Goal: Task Accomplishment & Management: Manage account settings

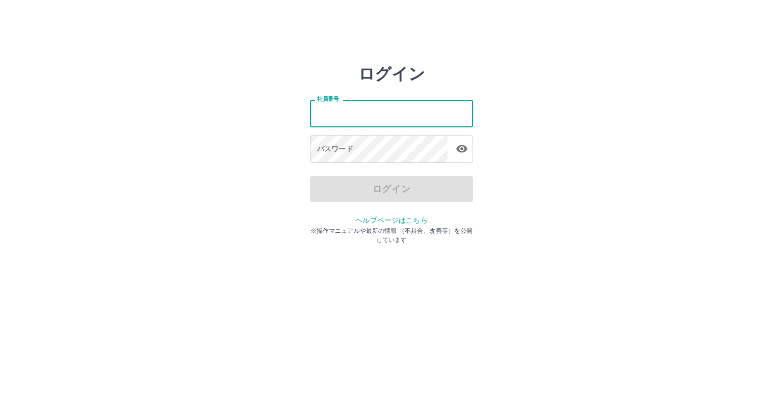
drag, startPoint x: 0, startPoint y: 0, endPoint x: 341, endPoint y: 116, distance: 360.1
click at [337, 115] on input "社員番号" at bounding box center [391, 113] width 163 height 27
type input "*******"
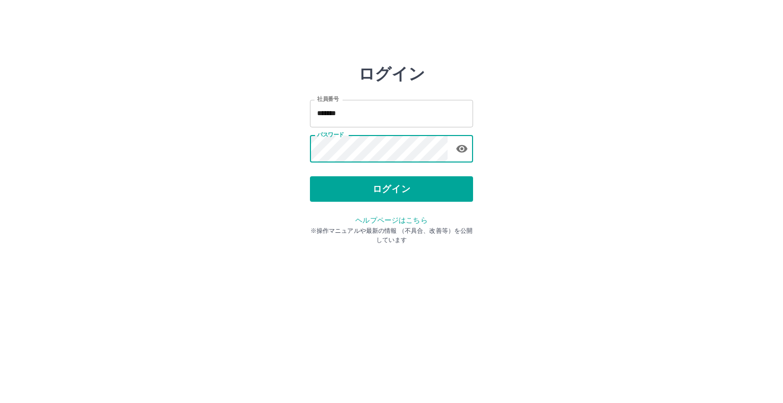
click at [347, 190] on button "ログイン" at bounding box center [391, 188] width 163 height 25
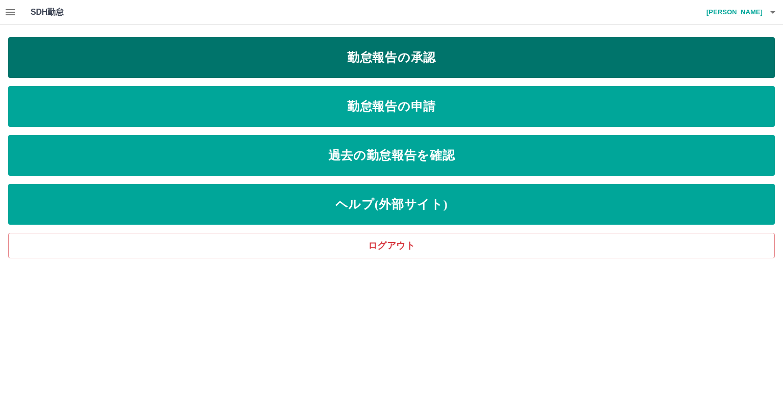
click at [282, 58] on link "勤怠報告の承認" at bounding box center [391, 57] width 767 height 41
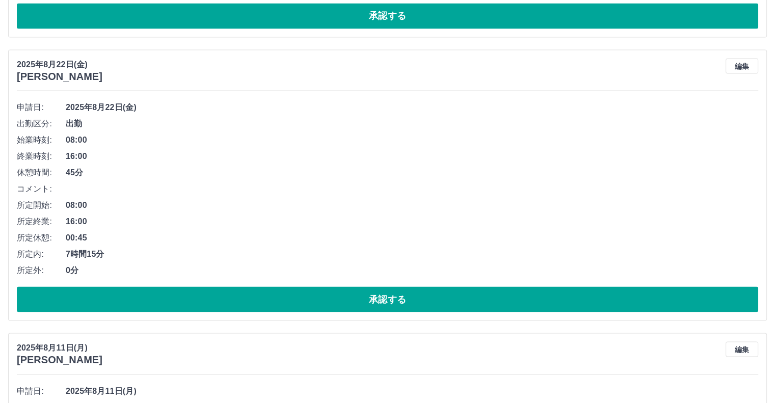
scroll to position [1942, 0]
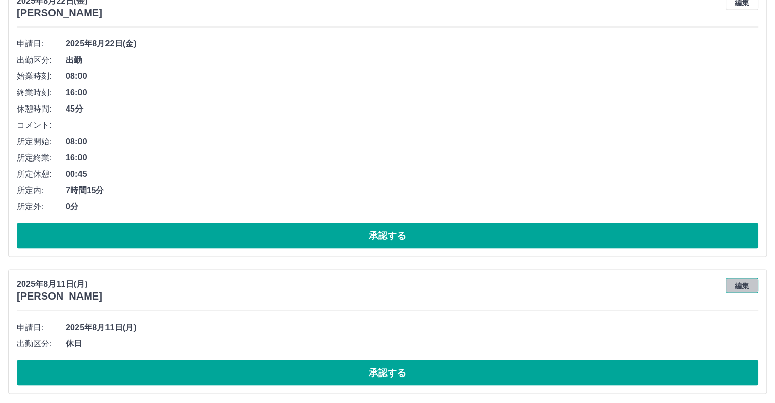
click at [746, 281] on button "編集" at bounding box center [742, 285] width 33 height 15
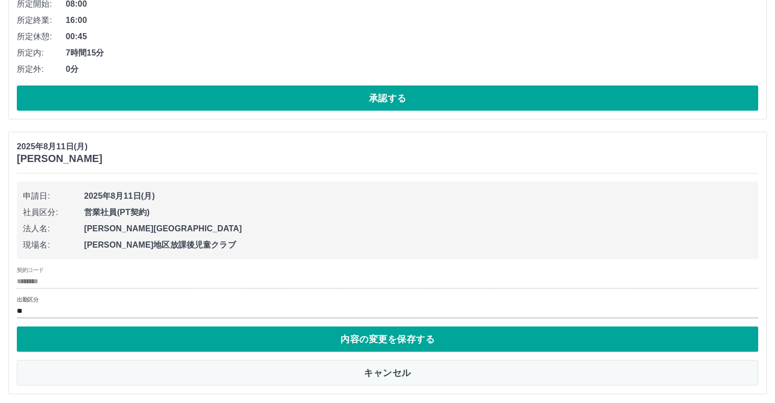
click at [454, 368] on button "キャンセル" at bounding box center [388, 372] width 742 height 25
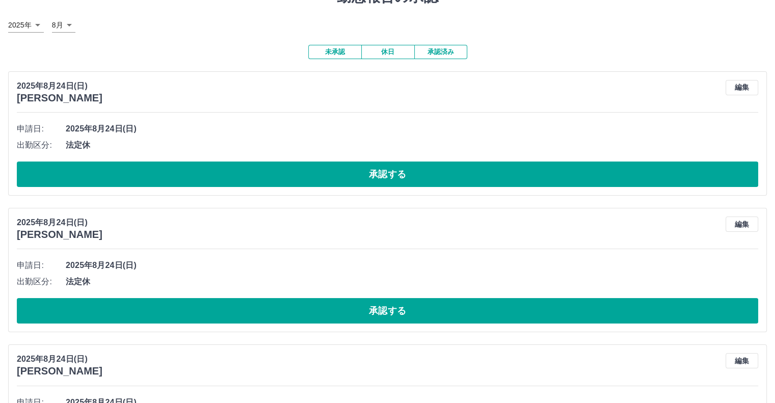
scroll to position [0, 0]
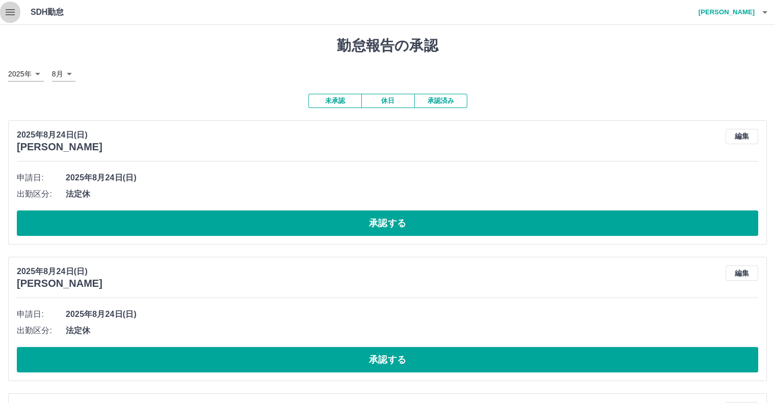
click at [9, 13] on icon "button" at bounding box center [10, 12] width 12 height 12
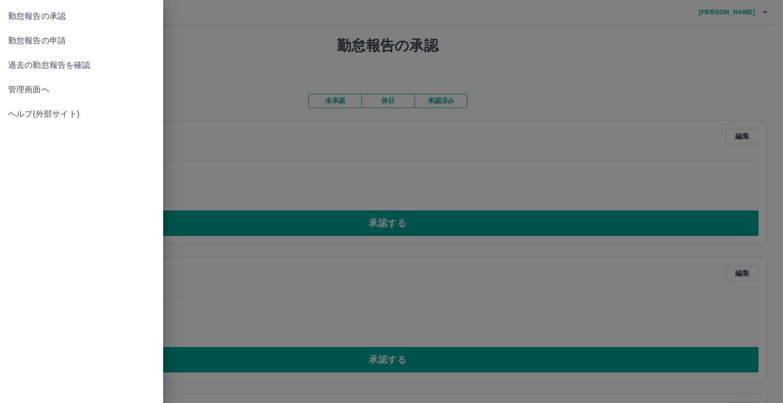
click at [21, 90] on span "管理画面へ" at bounding box center [81, 90] width 147 height 12
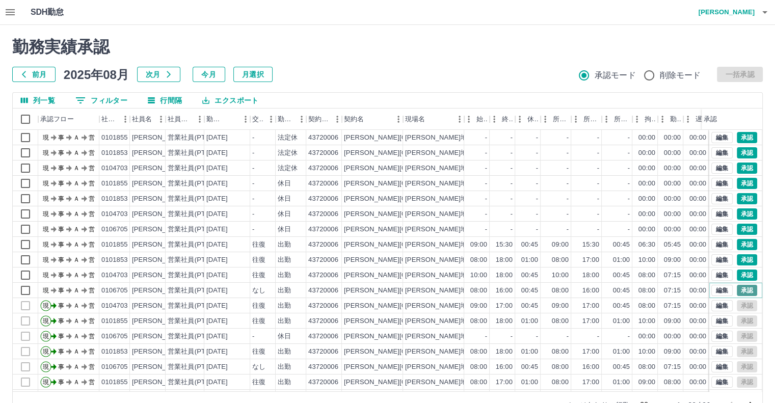
click at [739, 288] on button "承認" at bounding box center [747, 290] width 20 height 11
click at [740, 274] on button "承認" at bounding box center [747, 275] width 20 height 11
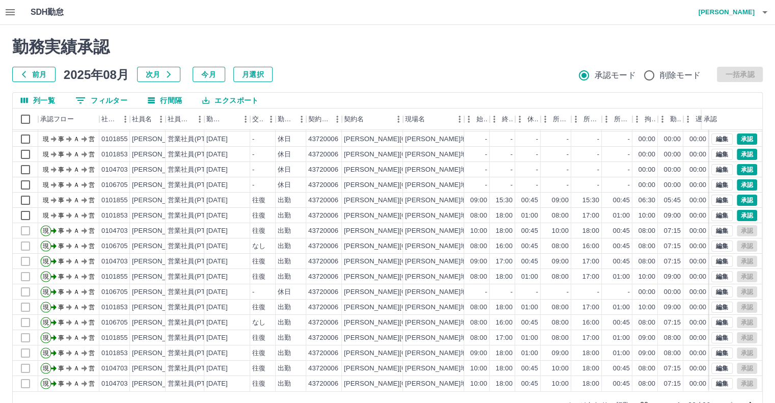
scroll to position [1, 0]
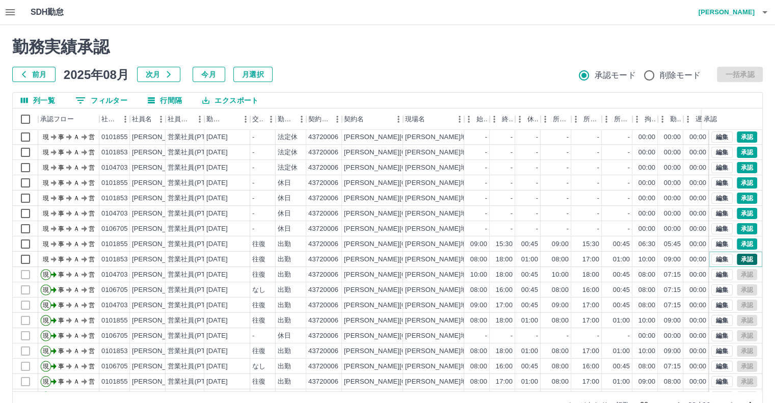
click at [740, 257] on button "承認" at bounding box center [747, 259] width 20 height 11
click at [740, 242] on button "承認" at bounding box center [747, 244] width 20 height 11
click at [741, 228] on button "承認" at bounding box center [747, 228] width 20 height 11
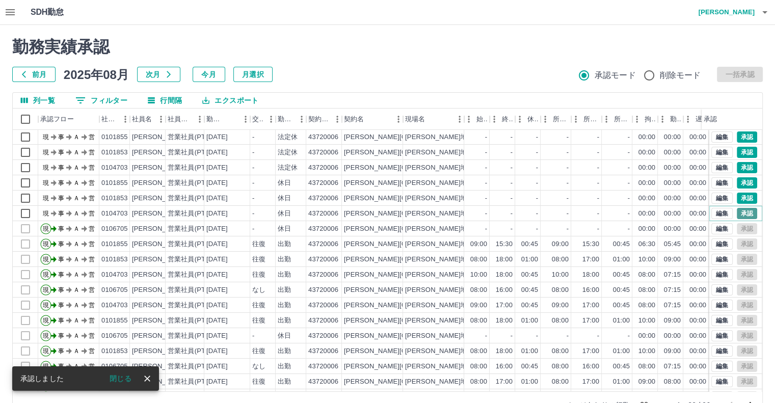
click at [743, 216] on button "承認" at bounding box center [747, 213] width 20 height 11
click at [737, 198] on button "承認" at bounding box center [747, 198] width 20 height 11
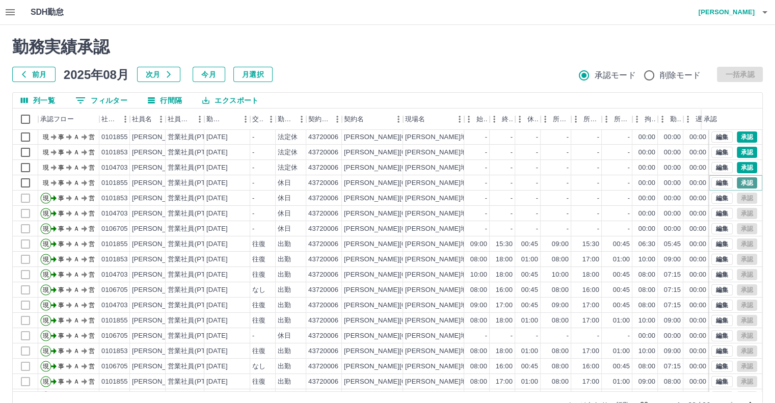
click at [737, 183] on button "承認" at bounding box center [747, 182] width 20 height 11
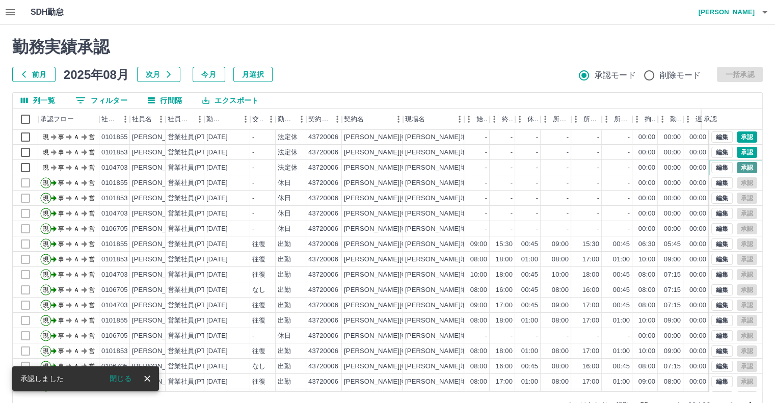
click at [742, 167] on button "承認" at bounding box center [747, 167] width 20 height 11
click at [739, 150] on button "承認" at bounding box center [747, 152] width 20 height 11
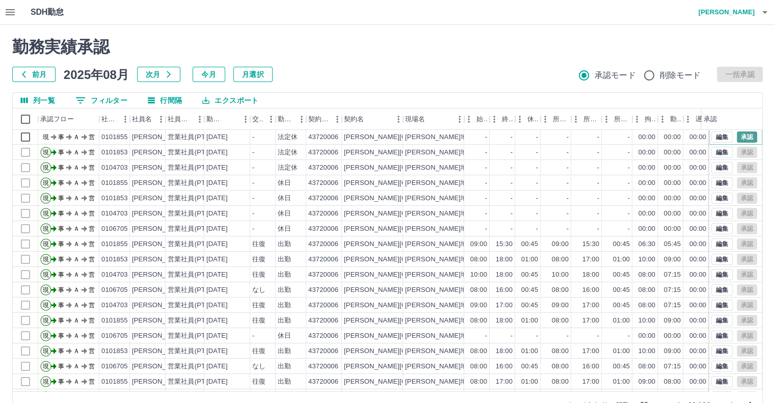
click at [737, 135] on button "承認" at bounding box center [747, 137] width 20 height 11
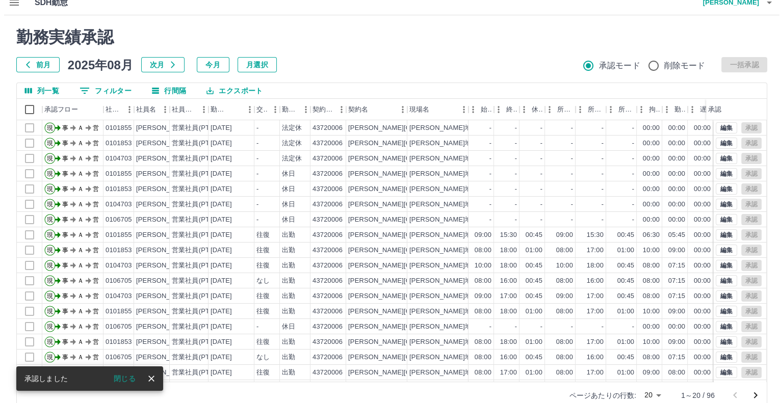
scroll to position [0, 0]
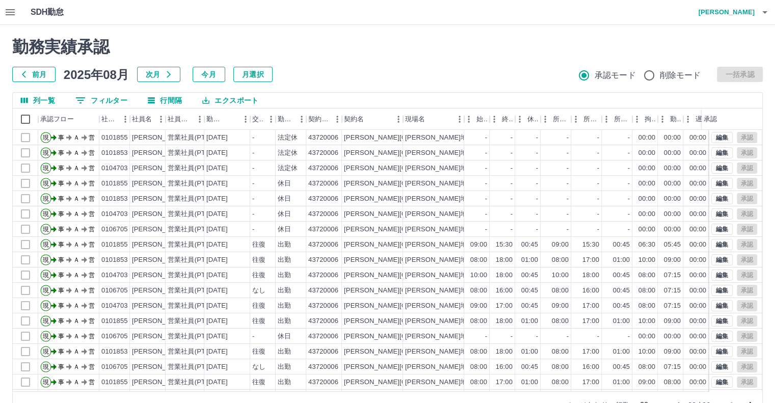
click at [15, 11] on icon "button" at bounding box center [10, 12] width 12 height 12
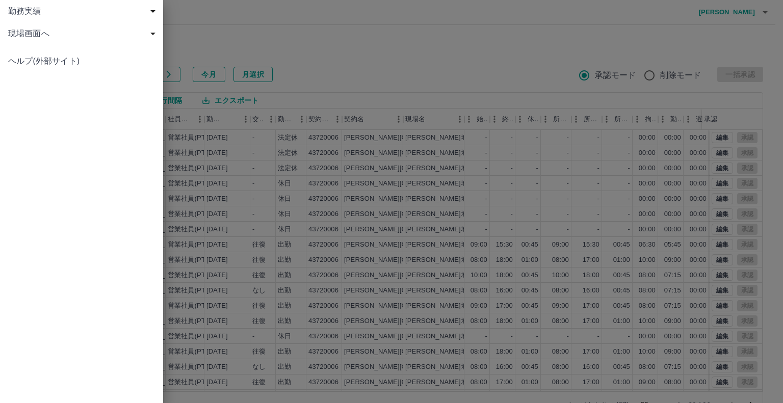
click at [43, 36] on span "現場画面へ" at bounding box center [83, 34] width 151 height 12
click at [74, 59] on span "現場画面へ" at bounding box center [86, 56] width 137 height 12
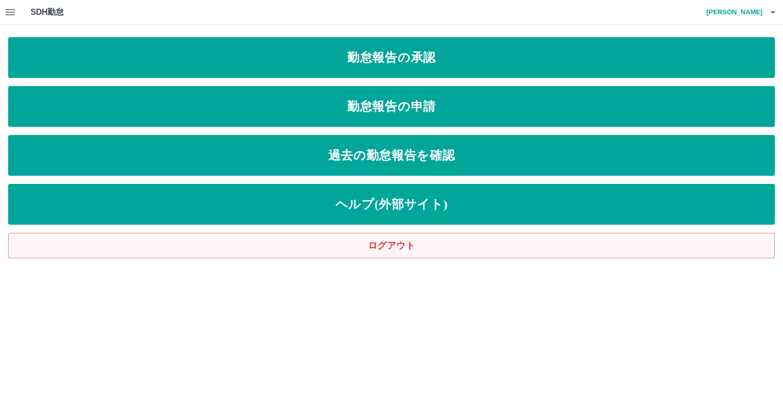
click at [373, 244] on link "ログアウト" at bounding box center [391, 245] width 767 height 25
